Goal: Task Accomplishment & Management: Manage account settings

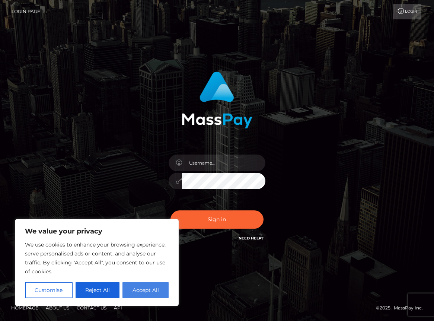
click at [139, 296] on button "Accept All" at bounding box center [146, 290] width 46 height 16
checkbox input "true"
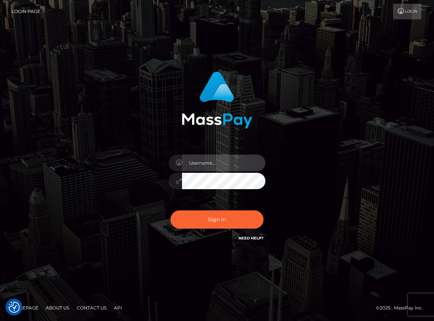
click at [215, 164] on input "text" at bounding box center [223, 163] width 83 height 17
type input "frankiemae@protonmail.ch"
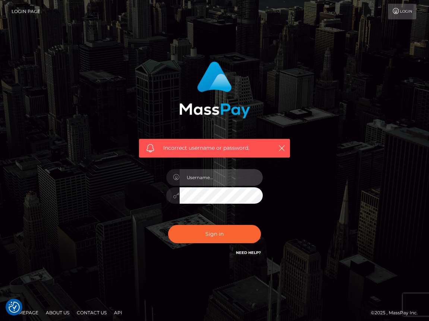
click at [223, 183] on input "text" at bounding box center [221, 177] width 83 height 17
paste input "frankiemae@protonmail.ch"
type input "frankiemae@protonmail.ch"
click at [347, 186] on div "Incorrect username or password. frankiemae@protonmail.ch" at bounding box center [215, 163] width 358 height 214
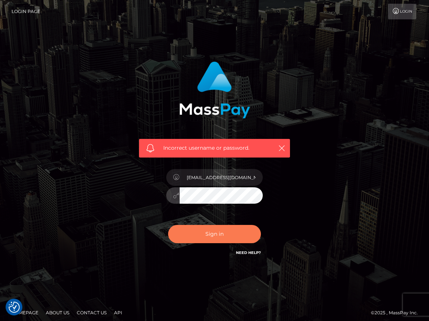
click at [203, 232] on button "Sign in" at bounding box center [214, 234] width 93 height 18
